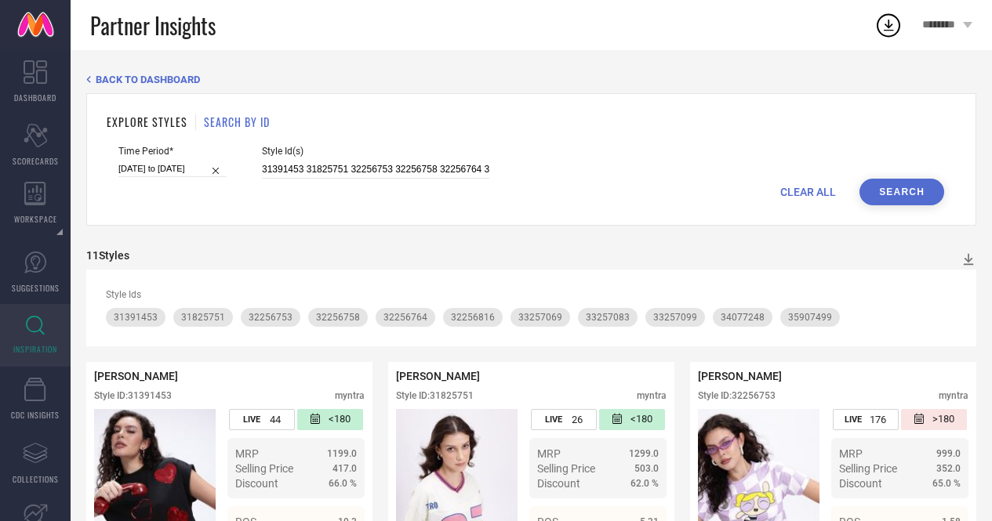
scroll to position [825, 0]
